Goal: Obtain resource: Obtain resource

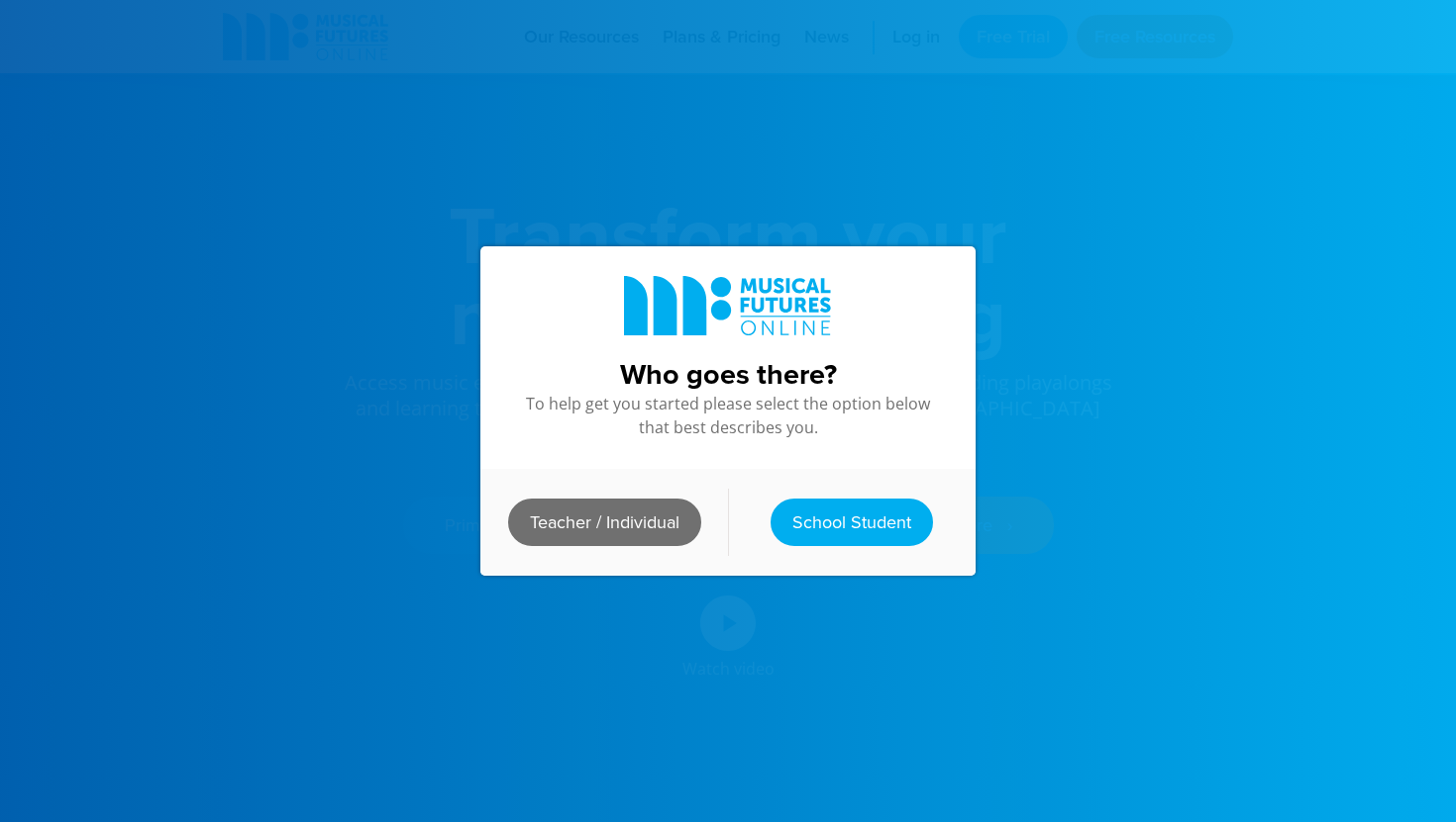
click at [628, 513] on link "Teacher / Individual" at bounding box center [605, 523] width 193 height 48
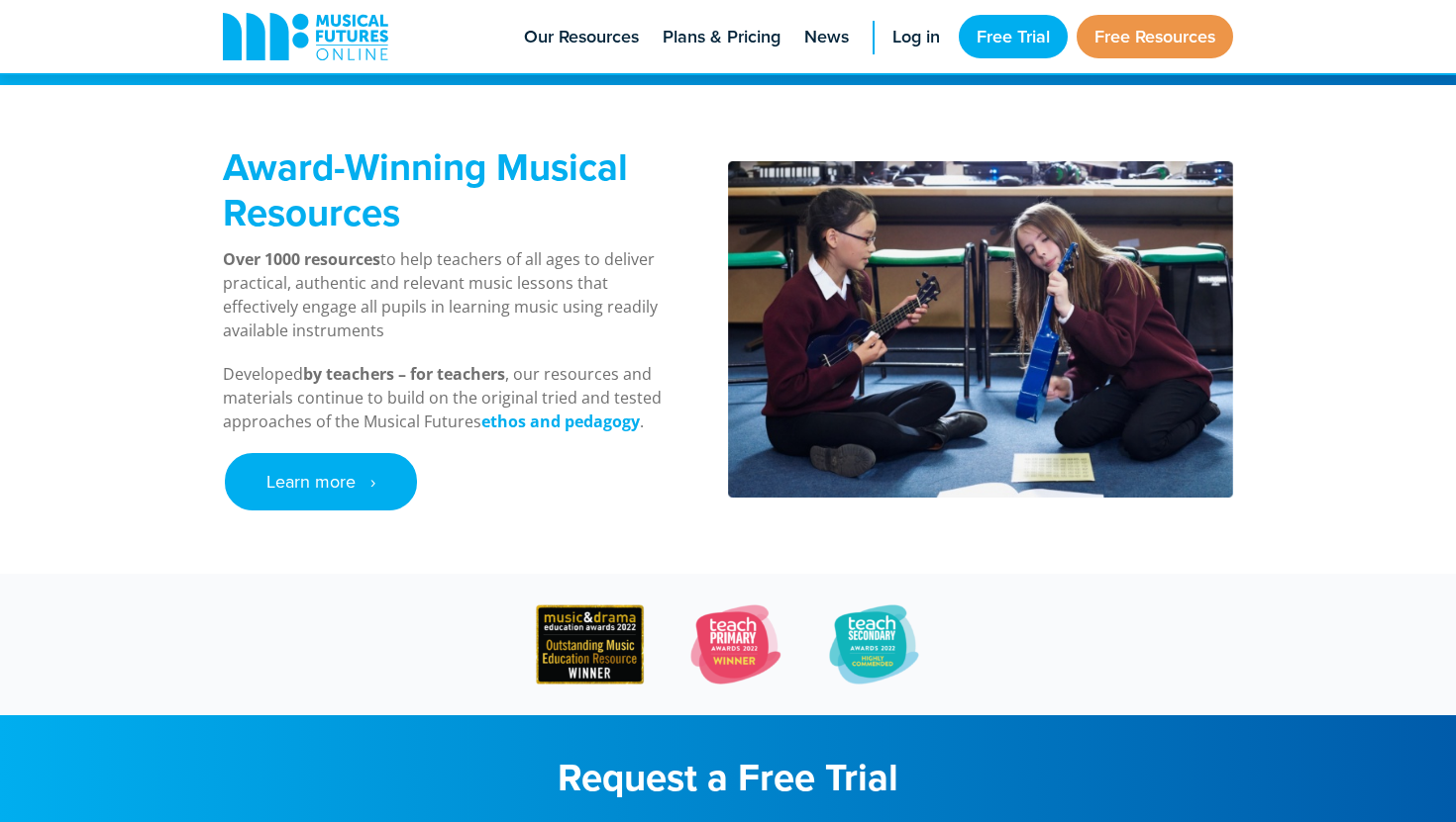
scroll to position [754, 0]
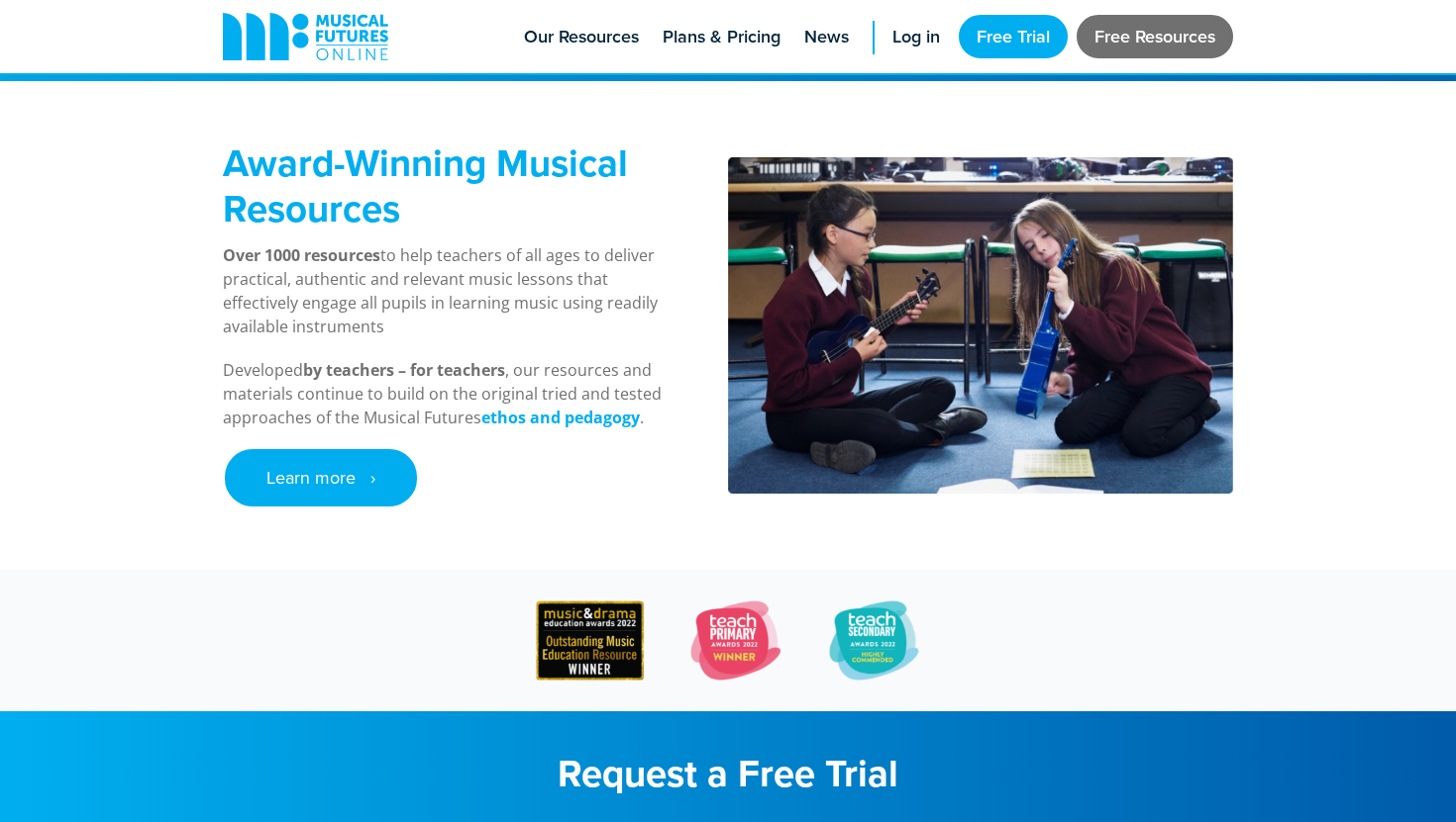
click at [1125, 46] on link "Free Resources" at bounding box center [1154, 37] width 156 height 44
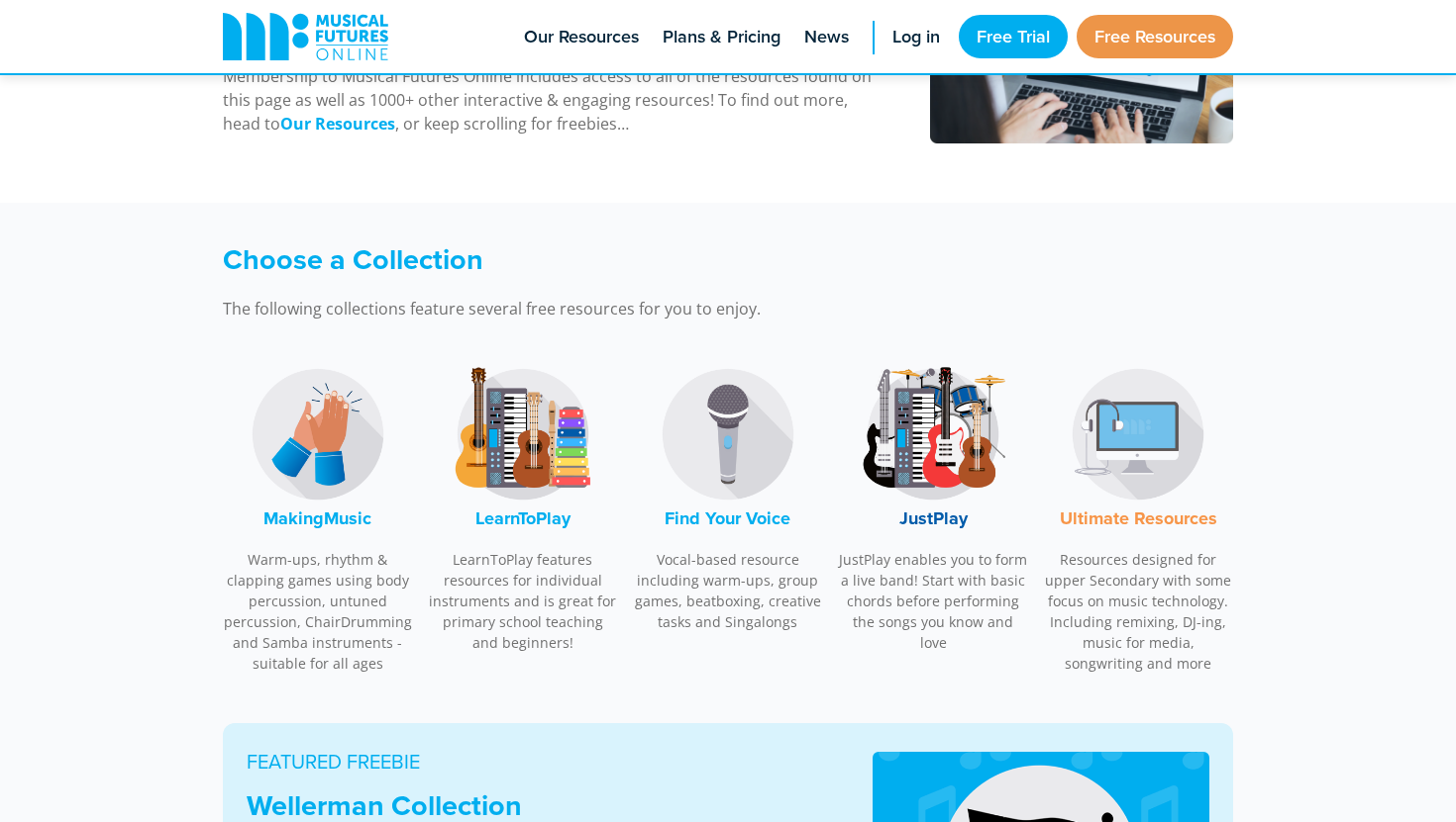
scroll to position [422, 0]
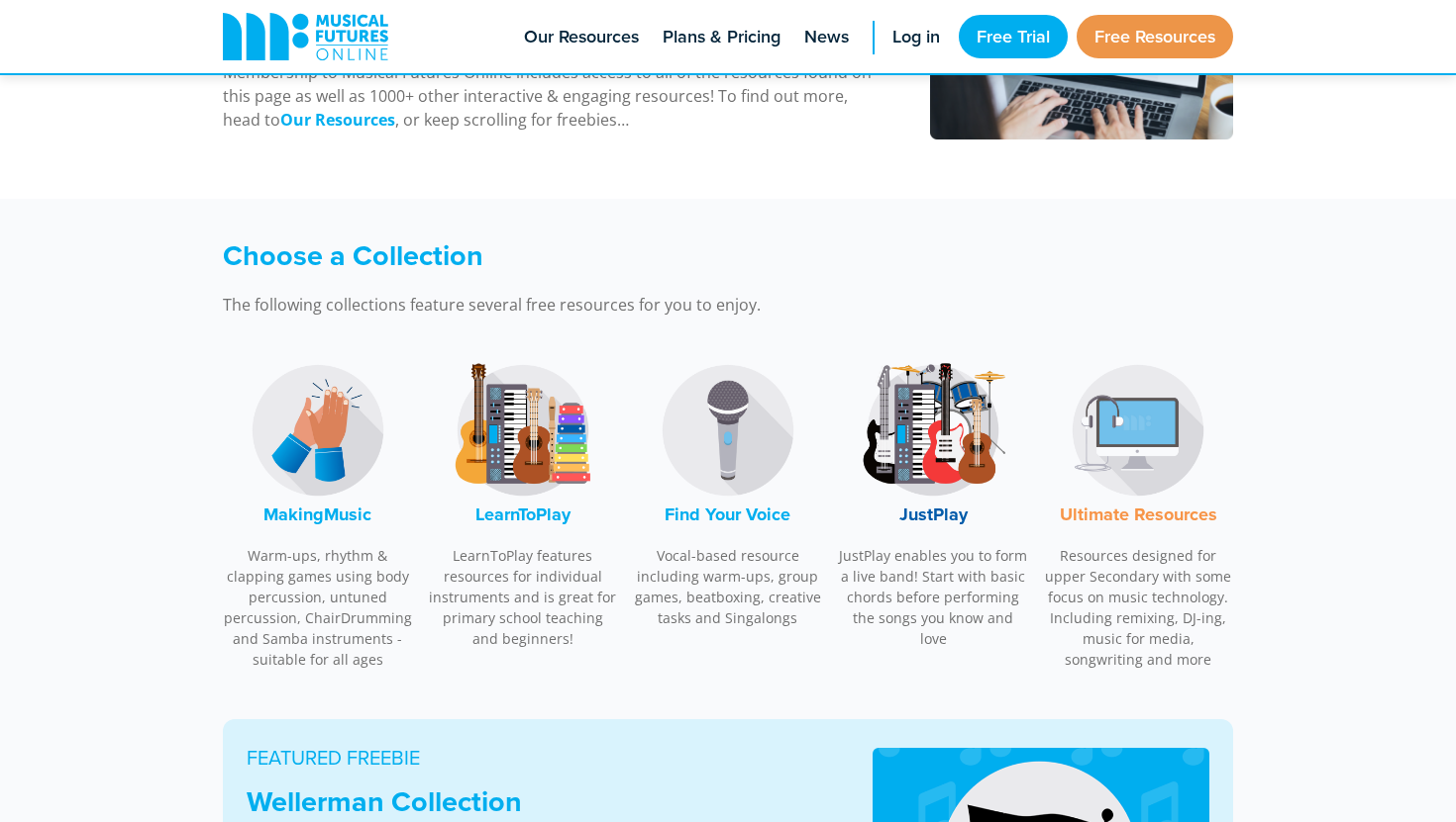
click at [302, 466] on img at bounding box center [317, 429] width 148 height 148
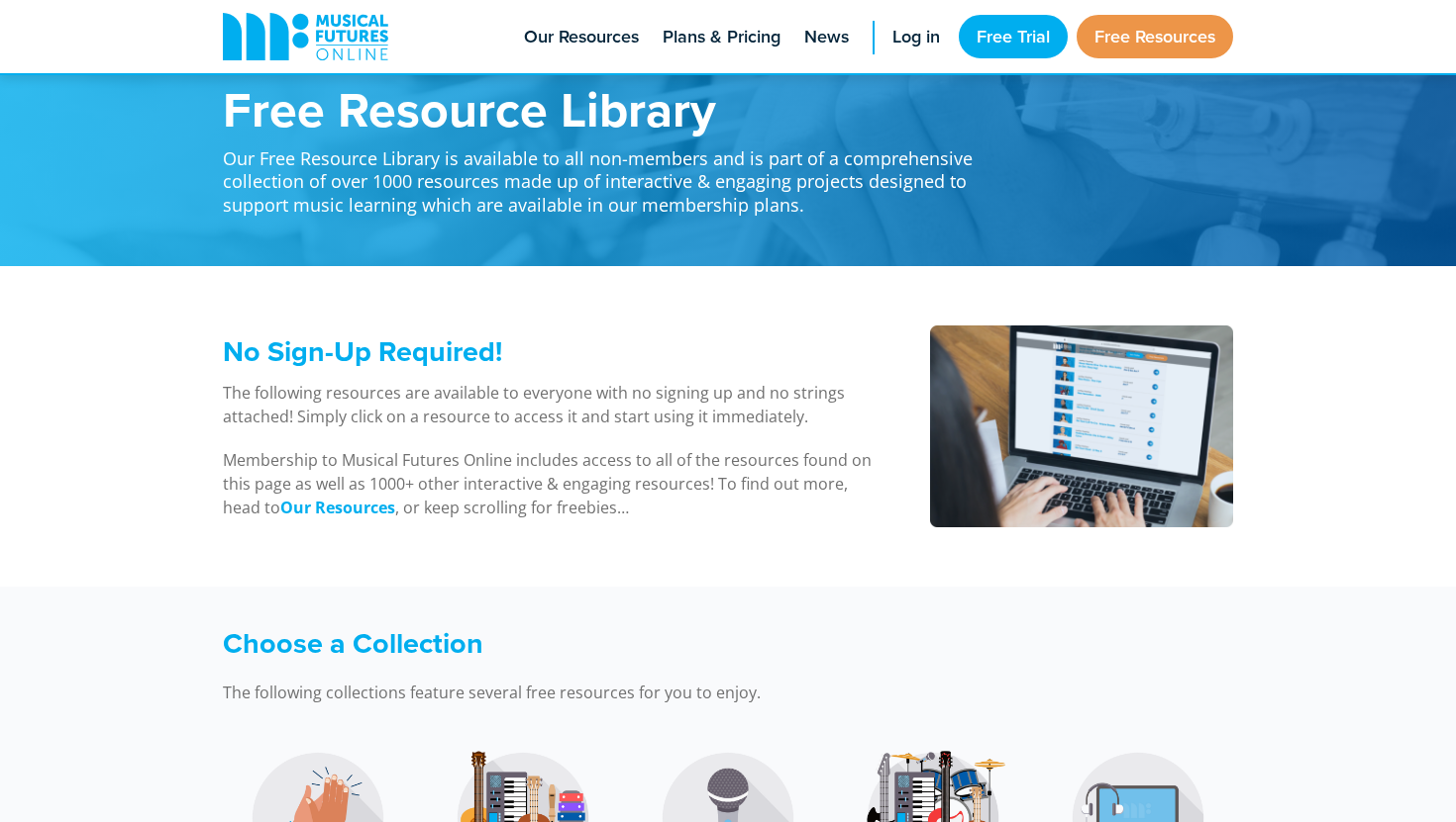
scroll to position [0, 0]
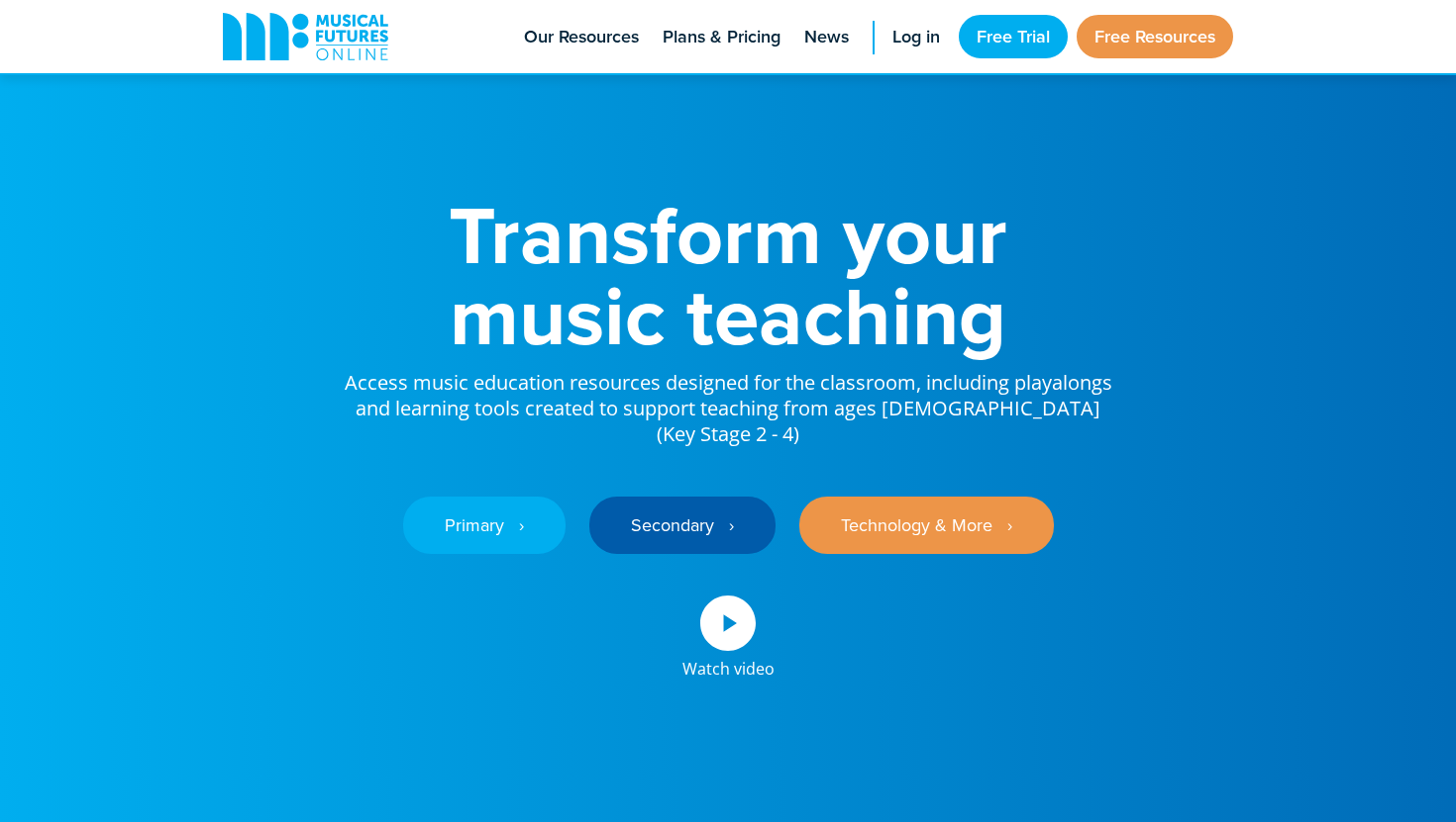
scroll to position [754, 0]
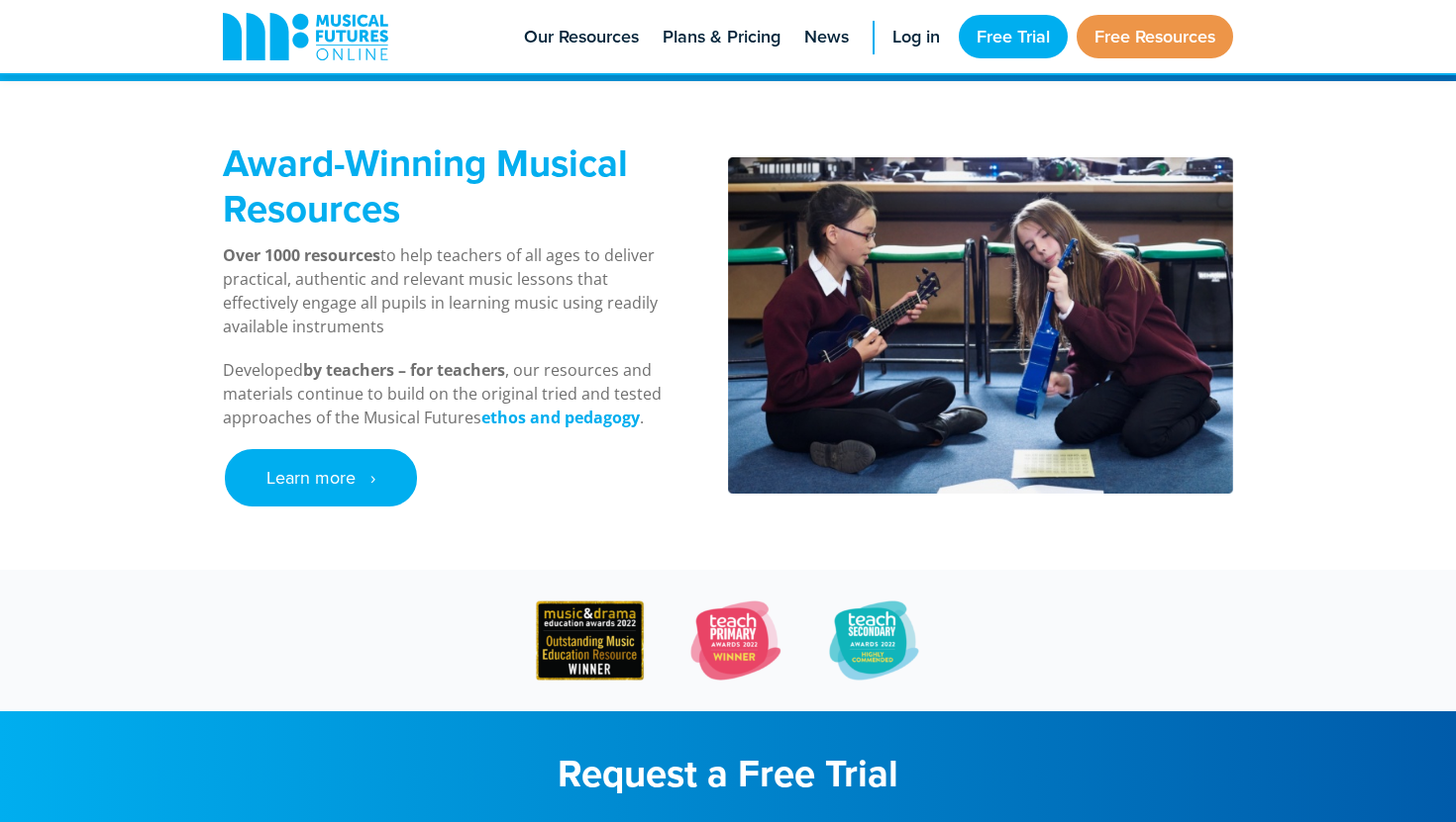
click at [99, 235] on div "Award-Winning Musical Resources Over 1000 resources to help teachers of all age…" at bounding box center [728, 326] width 1456 height 489
